Goal: Communication & Community: Answer question/provide support

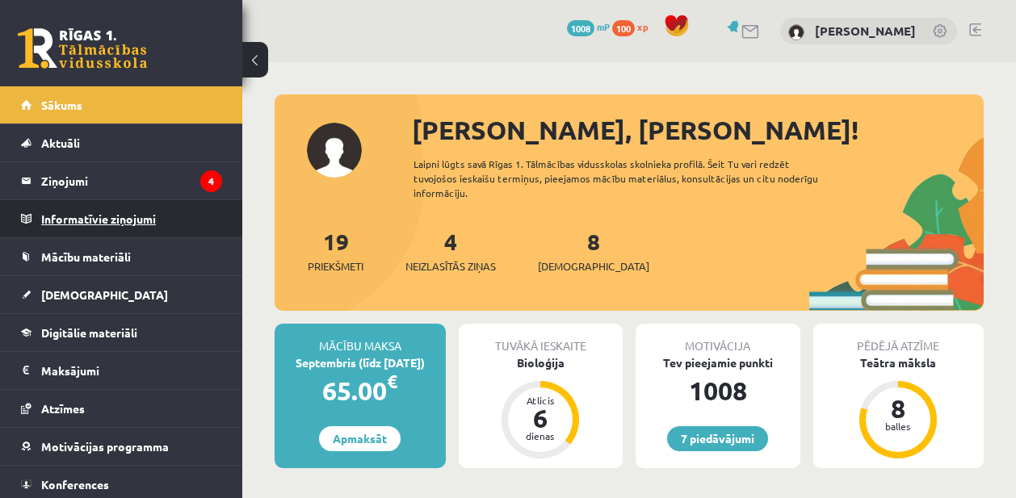
click at [191, 200] on legend "Informatīvie ziņojumi 0" at bounding box center [131, 218] width 181 height 37
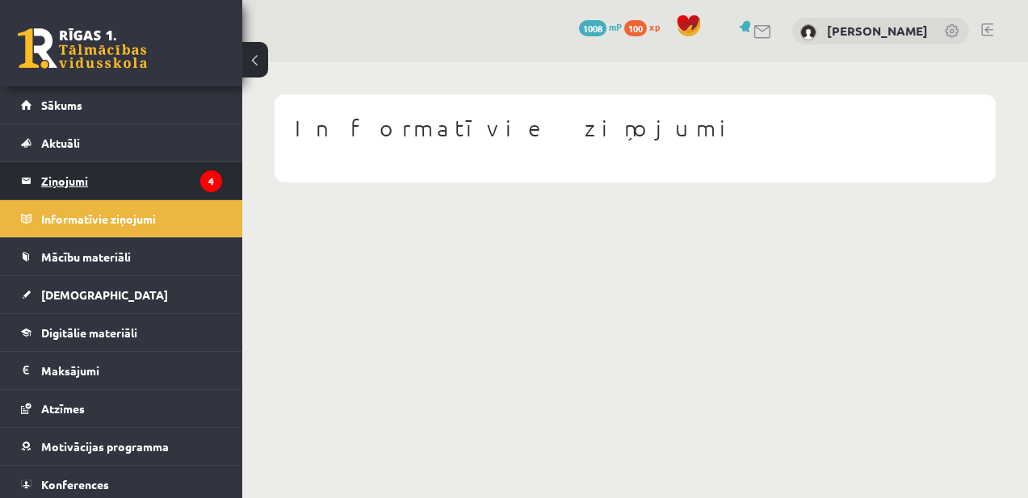
click at [200, 183] on icon "4" at bounding box center [211, 181] width 22 height 22
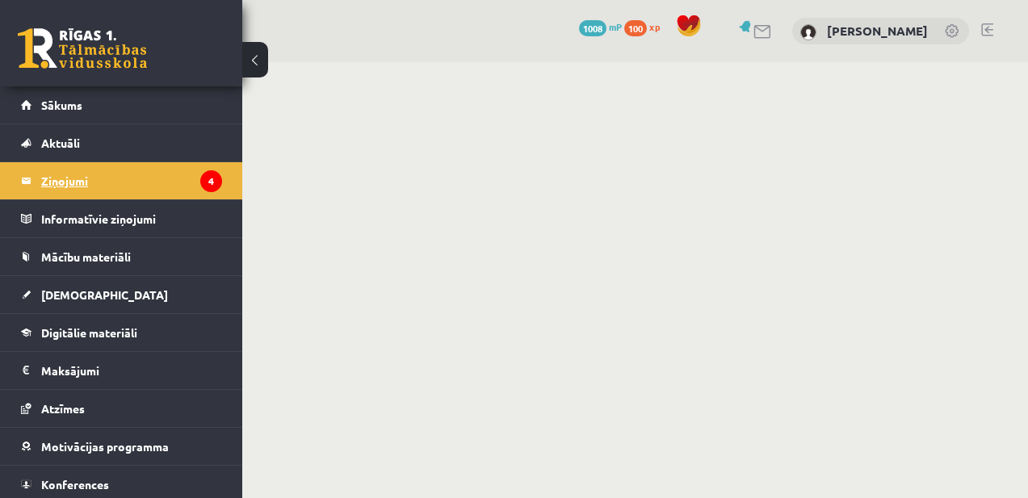
click at [181, 182] on legend "Ziņojumi 4" at bounding box center [131, 180] width 181 height 37
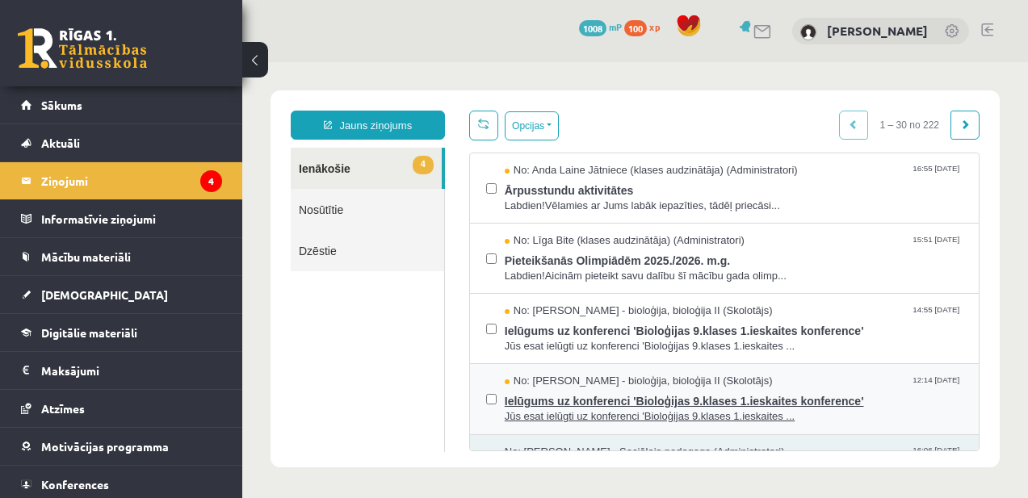
click at [590, 399] on span "Ielūgums uz konferenci 'Bioloģijas 9.klases 1.ieskaites konference'" at bounding box center [734, 399] width 458 height 20
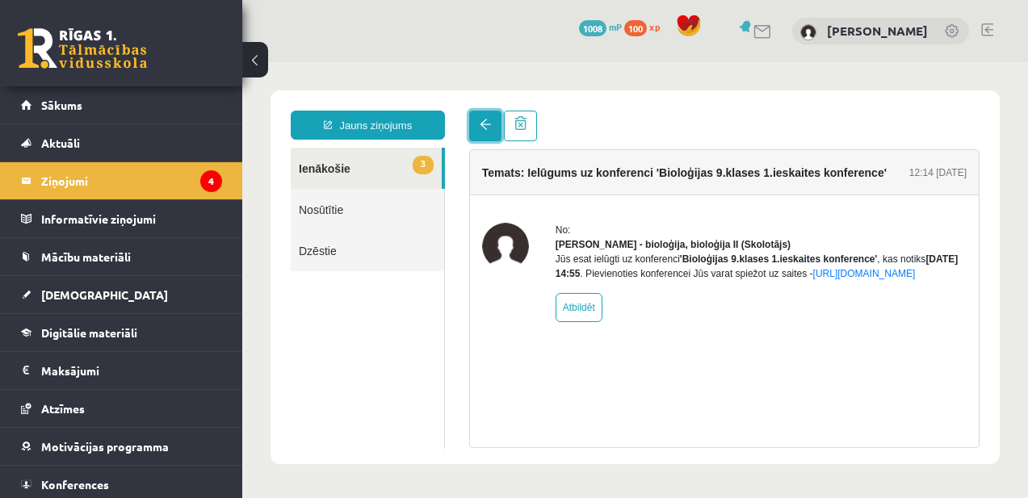
click at [489, 132] on link at bounding box center [485, 126] width 32 height 31
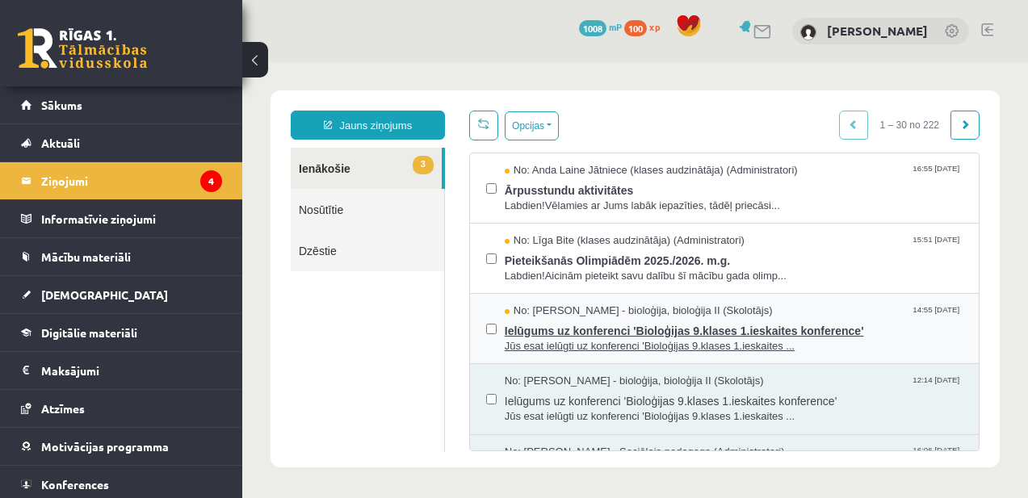
click at [569, 330] on span "Ielūgums uz konferenci 'Bioloģijas 9.klases 1.ieskaites konference'" at bounding box center [734, 329] width 458 height 20
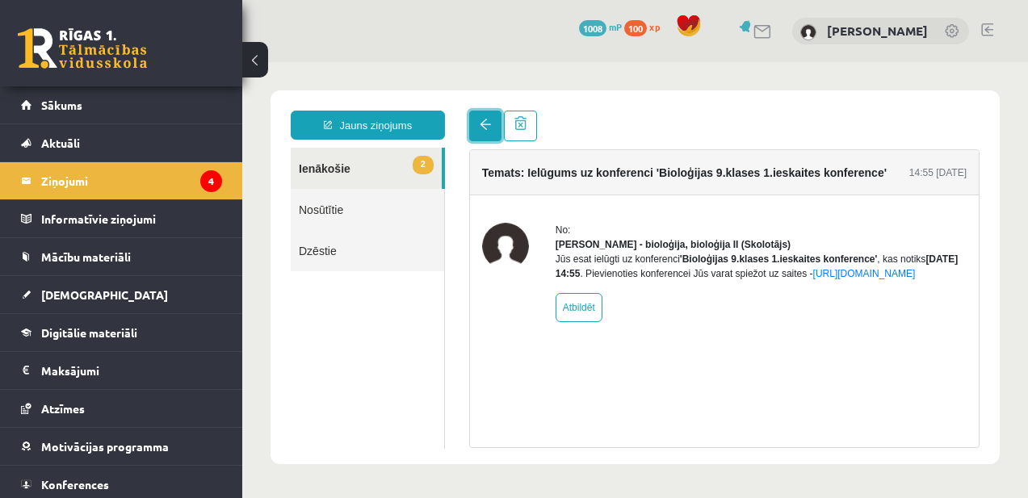
click at [485, 133] on link at bounding box center [485, 126] width 32 height 31
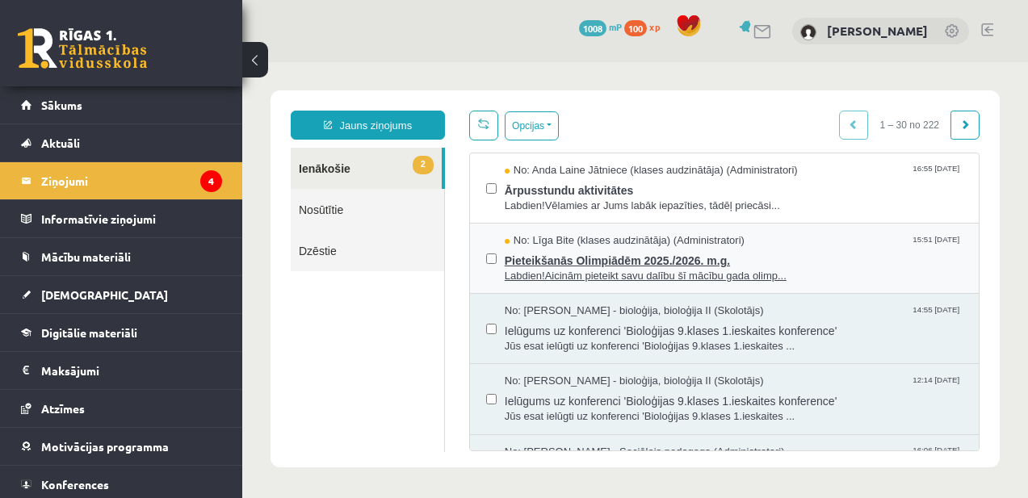
click at [522, 253] on span "Pieteikšanās Olimpiādēm 2025./2026. m.g." at bounding box center [734, 259] width 458 height 20
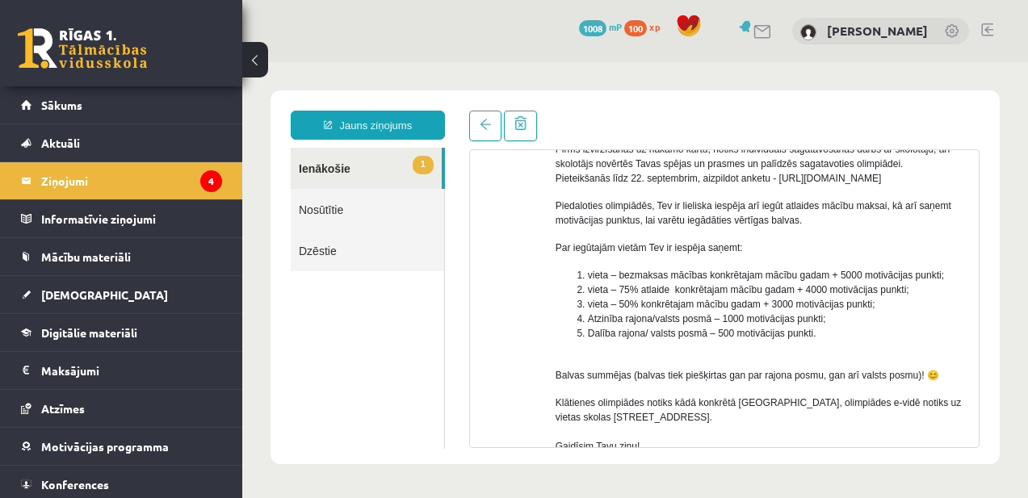
scroll to position [196, 0]
click at [487, 133] on link at bounding box center [485, 126] width 32 height 31
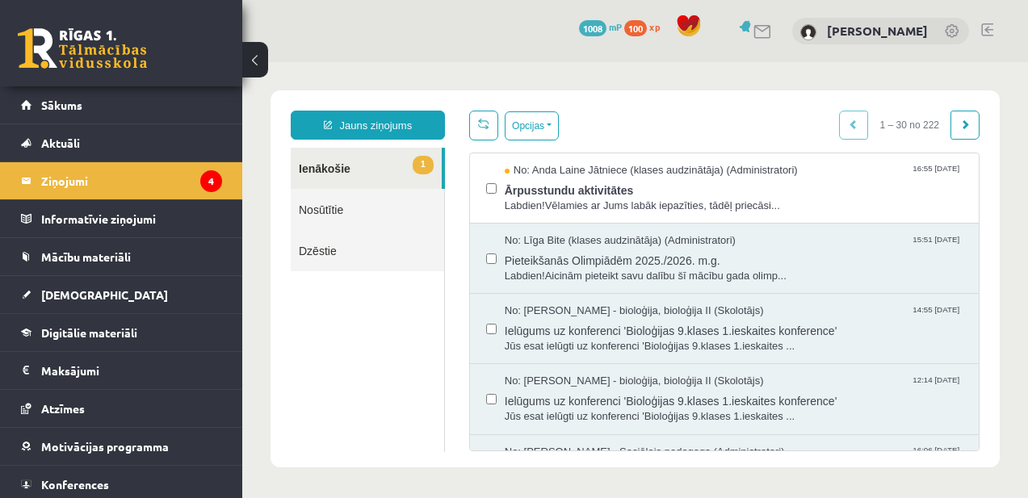
scroll to position [0, 0]
click at [525, 200] on span "Labdien!Vēlamies ar Jums labāk iepazīties, tādēļ priecāsi..." at bounding box center [734, 206] width 458 height 15
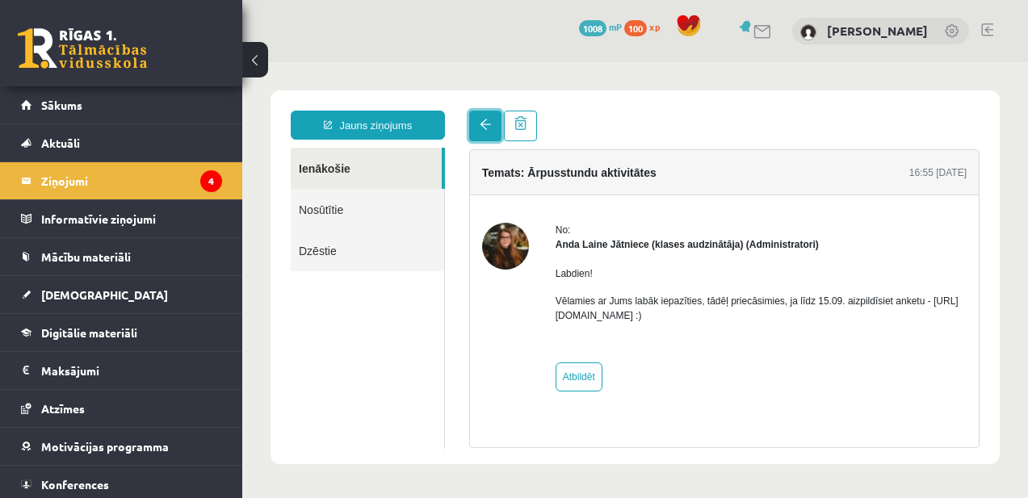
click at [486, 128] on span at bounding box center [485, 124] width 11 height 11
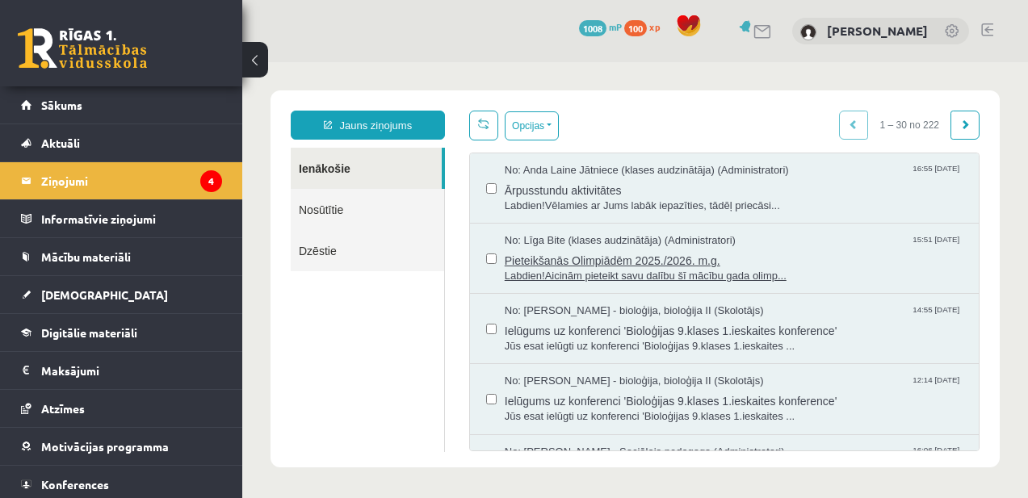
click at [548, 258] on span "Pieteikšanās Olimpiādēm 2025./2026. m.g." at bounding box center [734, 259] width 458 height 20
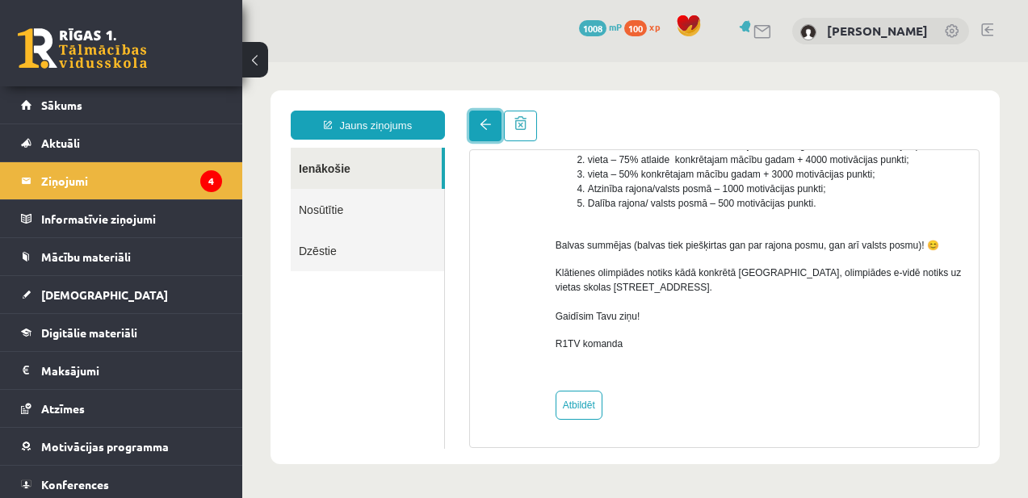
click at [500, 128] on link at bounding box center [485, 126] width 32 height 31
